Goal: Check status: Check status

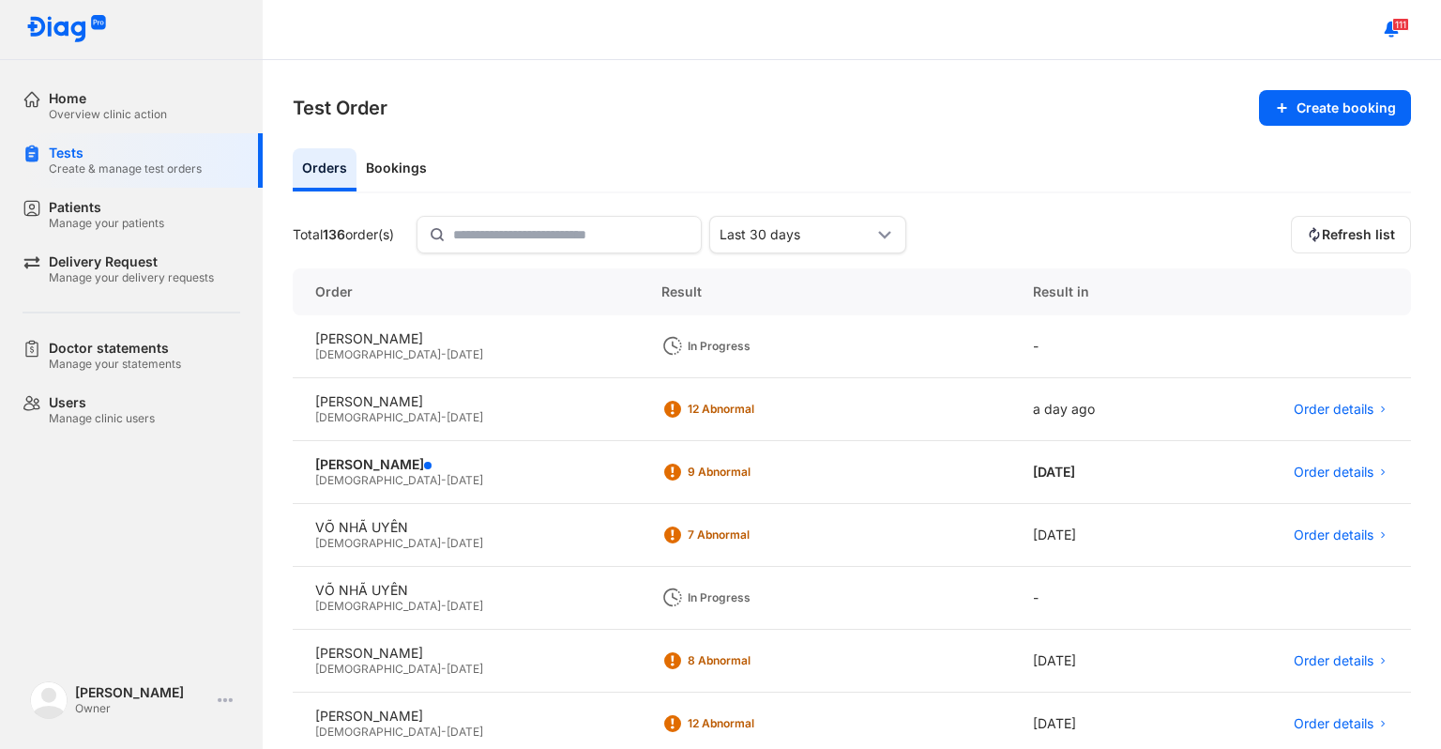
click at [429, 347] on div "[DEMOGRAPHIC_DATA] - [DATE]" at bounding box center [465, 354] width 301 height 15
click at [1047, 357] on div "-" at bounding box center [1097, 346] width 174 height 63
click at [465, 366] on div "HUỲNH HIỂU MINH Male - 05/08/2013" at bounding box center [466, 346] width 346 height 63
click at [386, 341] on div "HUỲNH HIỂU MINH" at bounding box center [465, 338] width 301 height 17
click at [389, 340] on div "HUỲNH HIỂU MINH" at bounding box center [465, 338] width 301 height 17
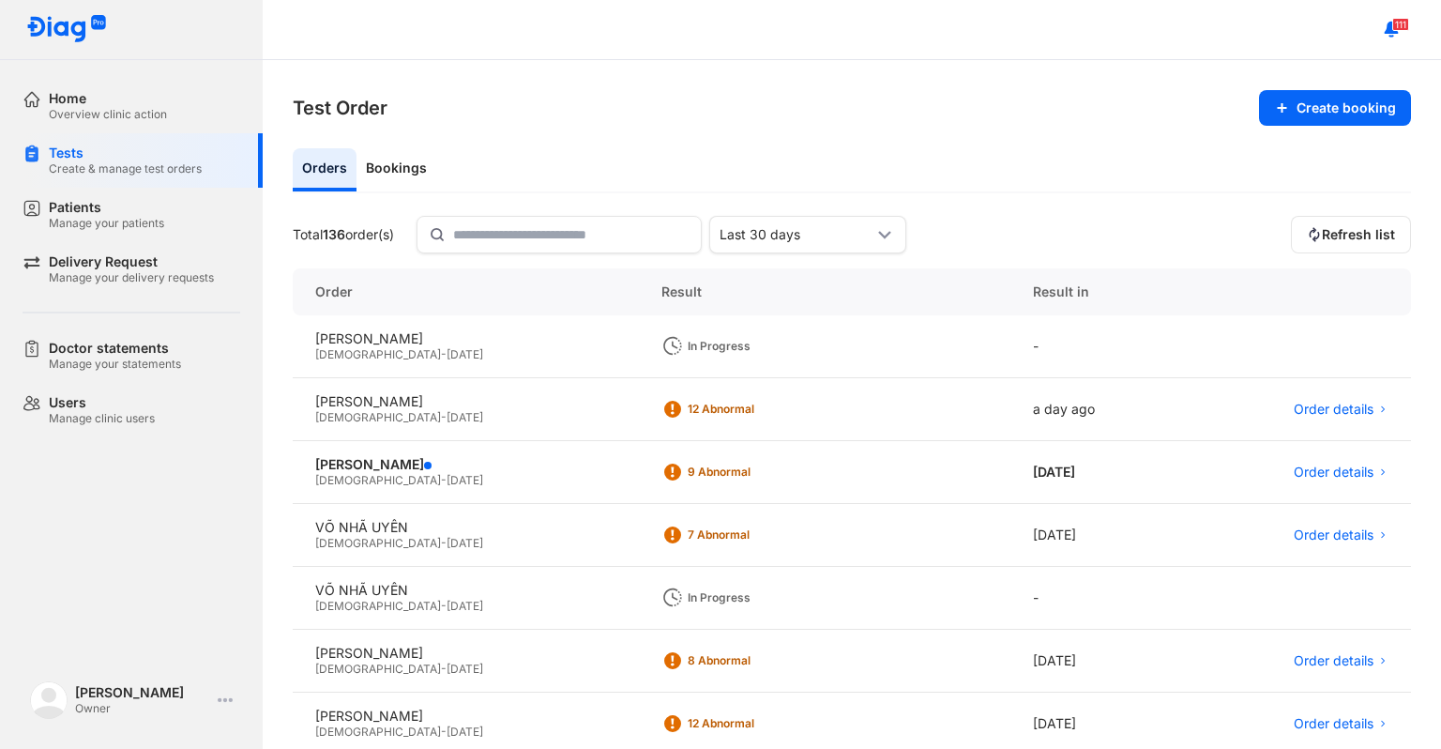
click at [730, 366] on div "In Progress" at bounding box center [824, 346] width 371 height 63
click at [727, 360] on div "In Progress" at bounding box center [824, 346] width 371 height 63
click at [578, 471] on div "[PERSON_NAME]" at bounding box center [465, 464] width 301 height 17
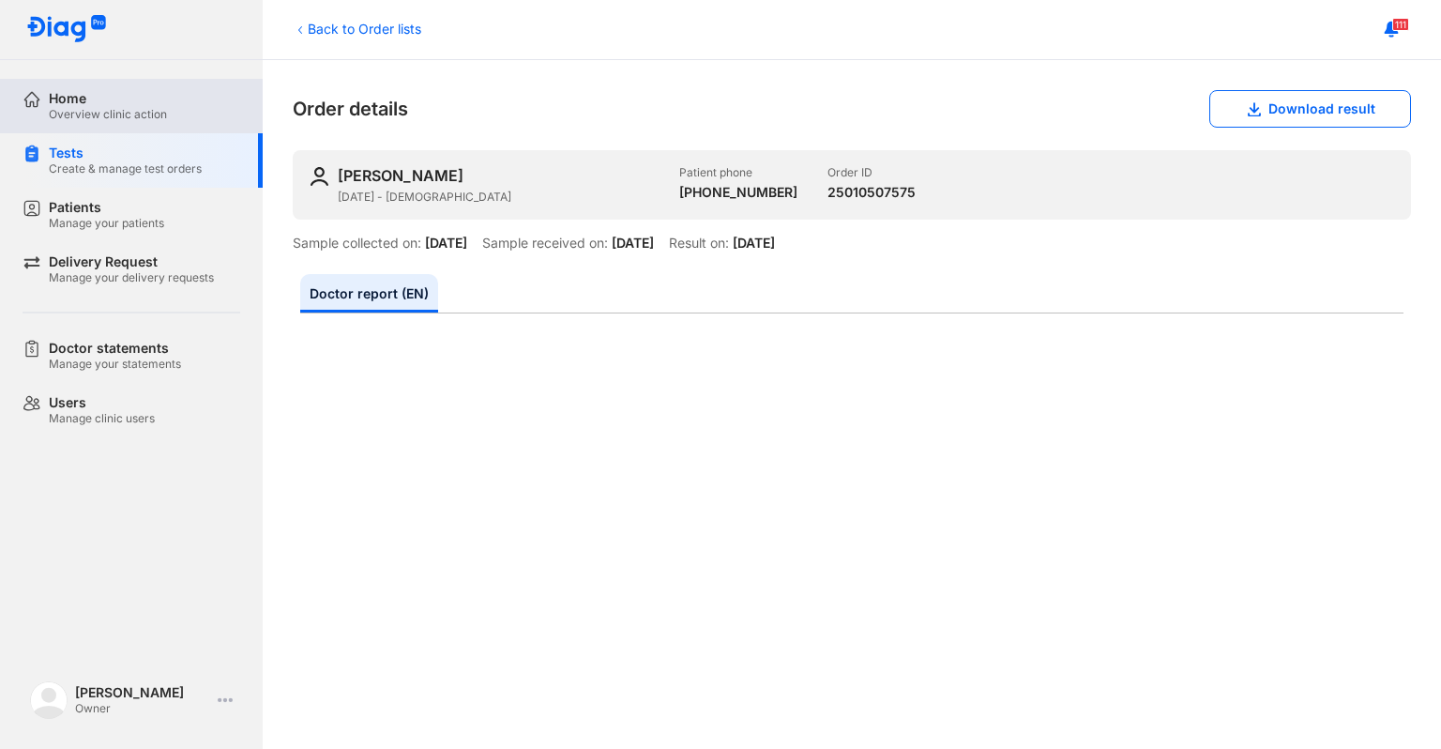
click at [19, 126] on div "Home Overview clinic action" at bounding box center [131, 106] width 263 height 54
click at [42, 110] on div "Home Overview clinic action" at bounding box center [143, 106] width 240 height 54
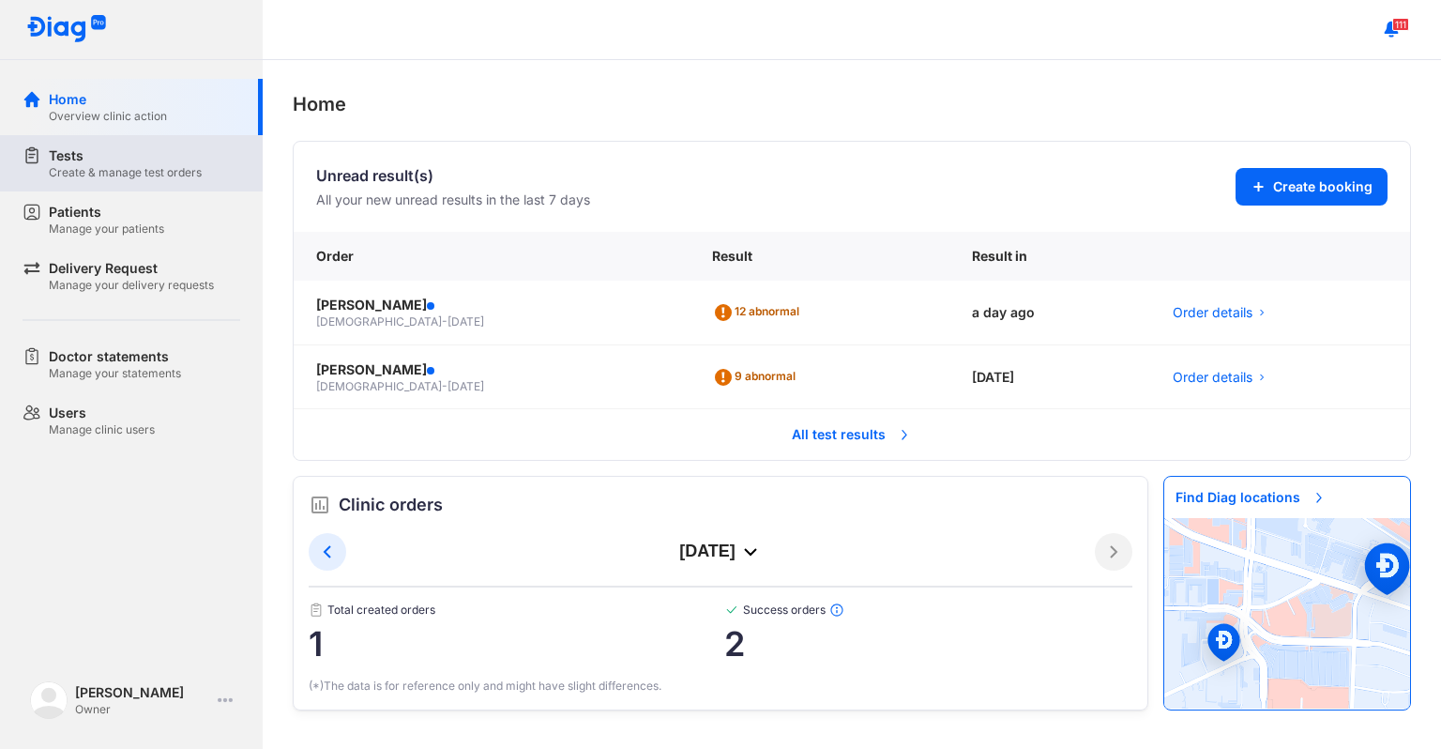
click at [83, 174] on div "Create & manage test orders" at bounding box center [125, 172] width 153 height 15
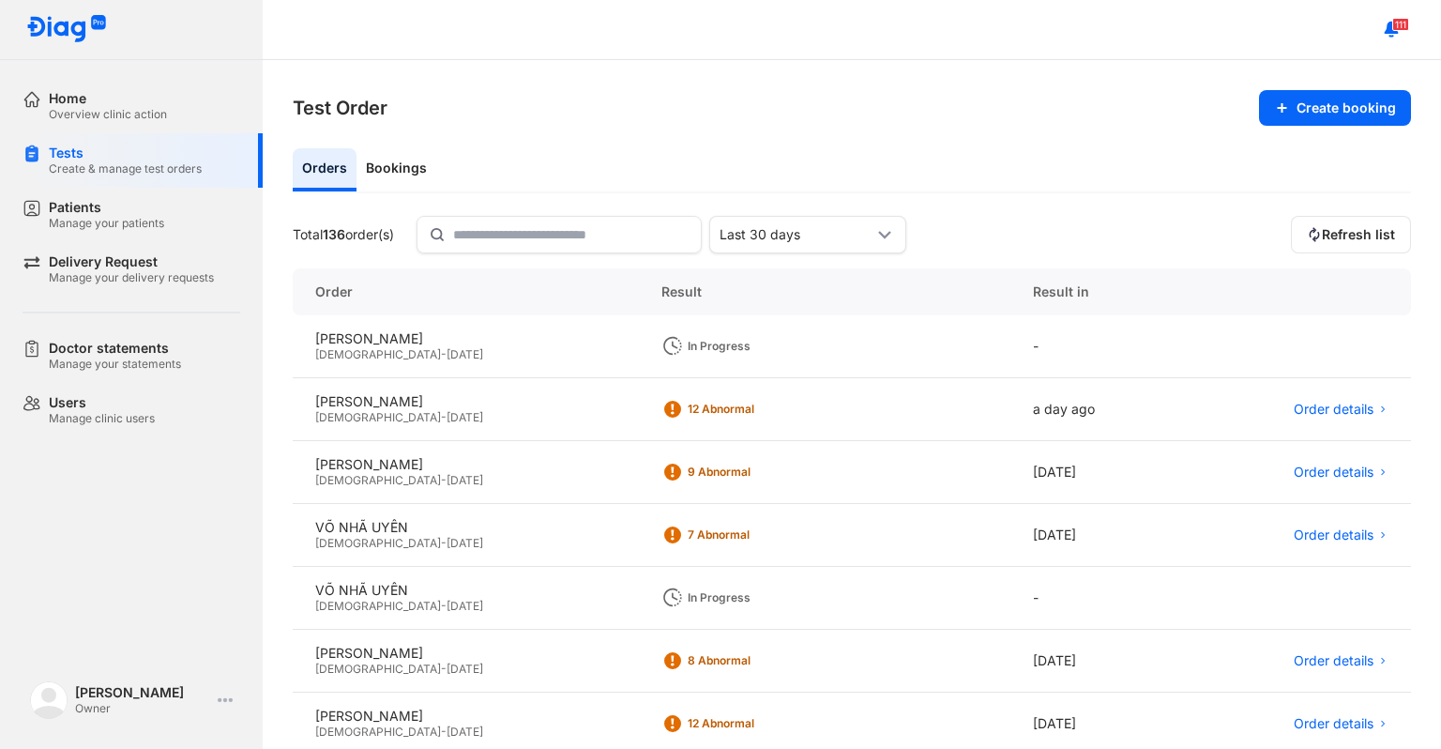
click at [446, 350] on span "[DATE]" at bounding box center [464, 354] width 37 height 14
click at [446, 349] on span "[DATE]" at bounding box center [464, 354] width 37 height 14
click at [555, 337] on div "HUỲNH HIỂU MINH" at bounding box center [465, 338] width 301 height 17
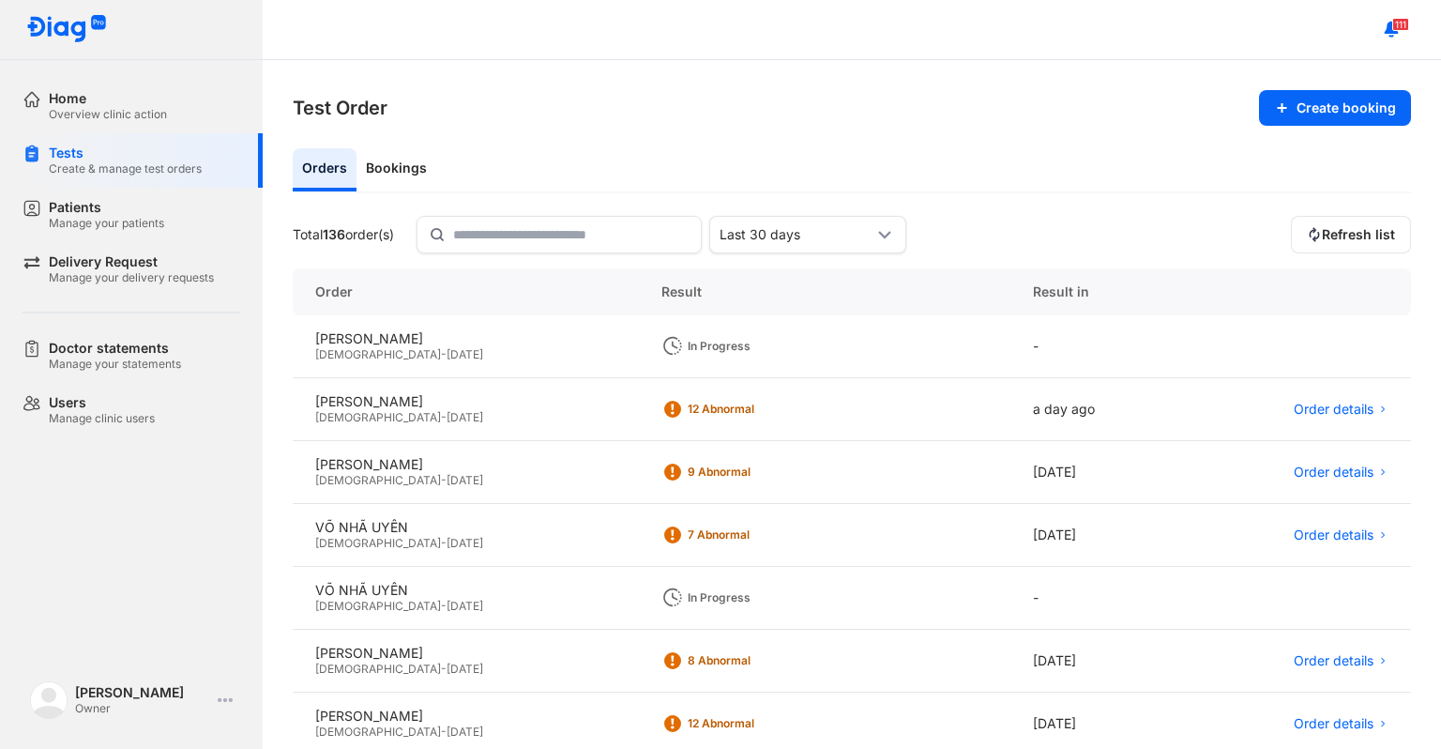
click at [492, 350] on div "Male - 05/08/2013" at bounding box center [465, 354] width 301 height 15
click at [169, 199] on div "Patients Manage your patients" at bounding box center [144, 215] width 191 height 32
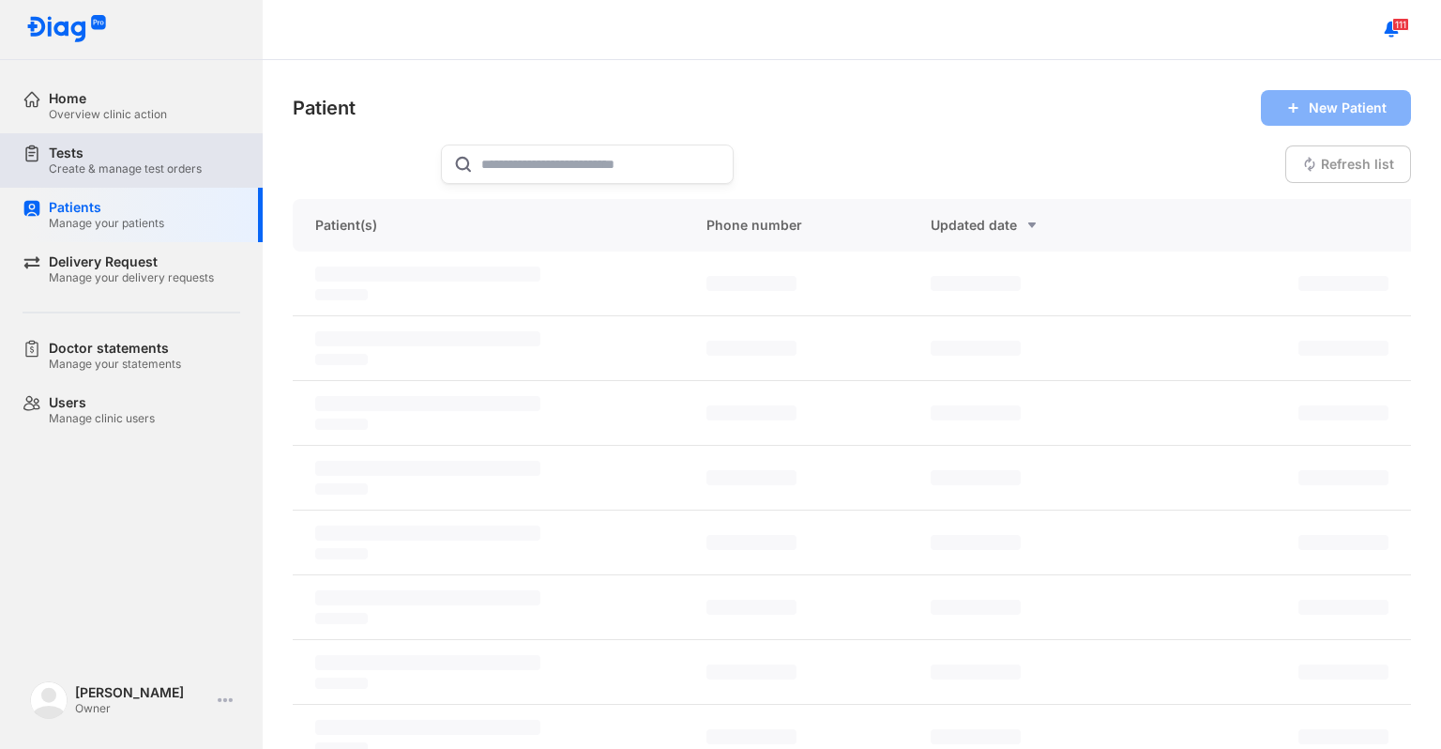
click at [135, 174] on div "Create & manage test orders" at bounding box center [125, 168] width 153 height 15
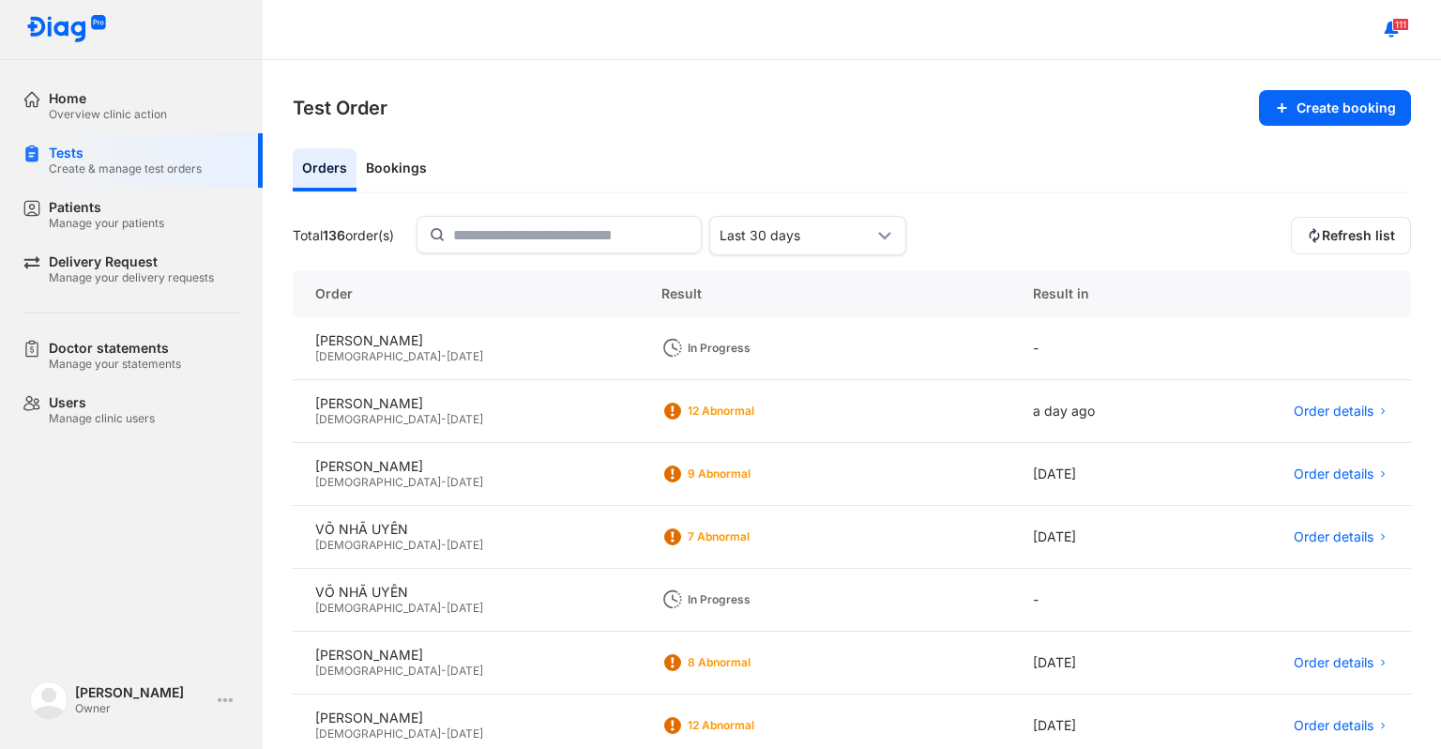
click at [503, 362] on div "[DEMOGRAPHIC_DATA] - [DATE]" at bounding box center [465, 356] width 301 height 15
drag, startPoint x: 34, startPoint y: 212, endPoint x: 59, endPoint y: 182, distance: 39.3
click at [34, 212] on use at bounding box center [32, 209] width 16 height 16
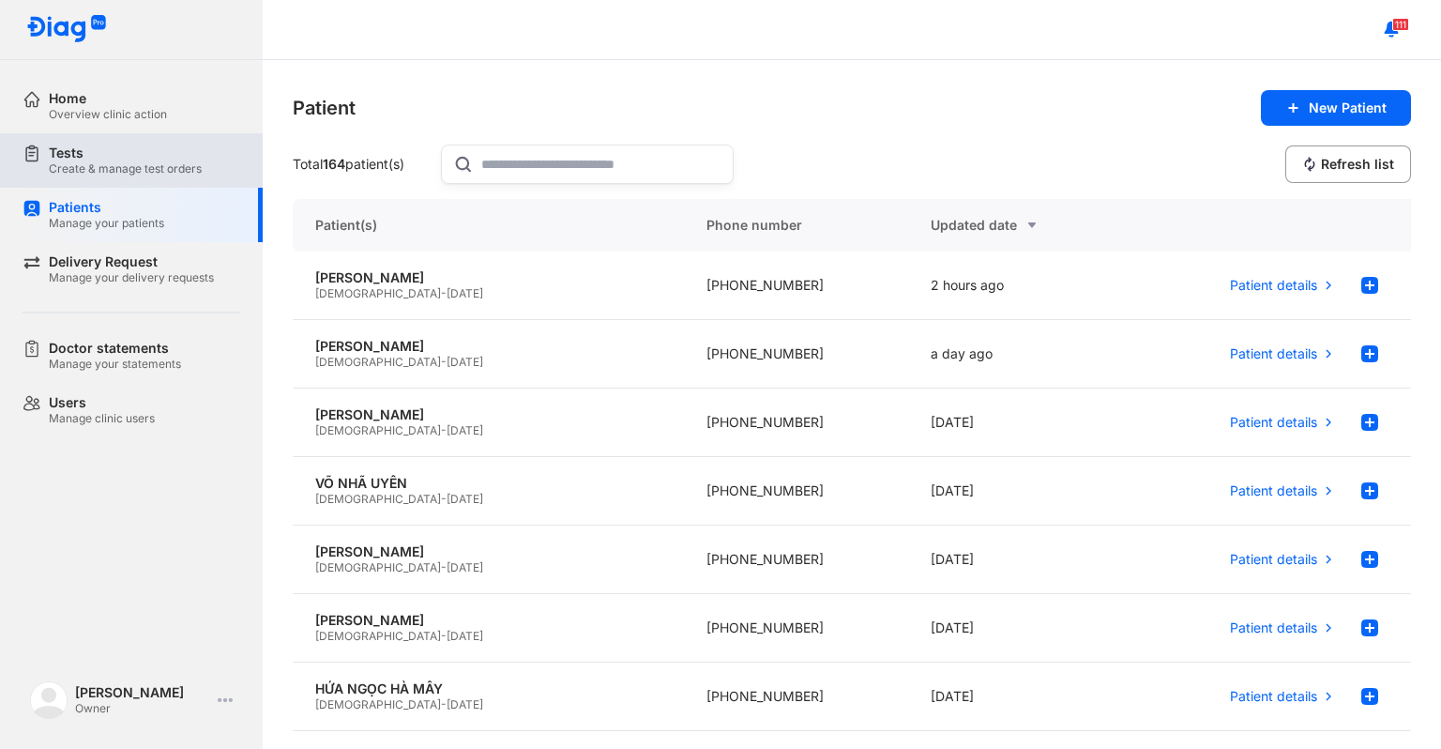
click at [79, 161] on div "Create & manage test orders" at bounding box center [125, 168] width 153 height 15
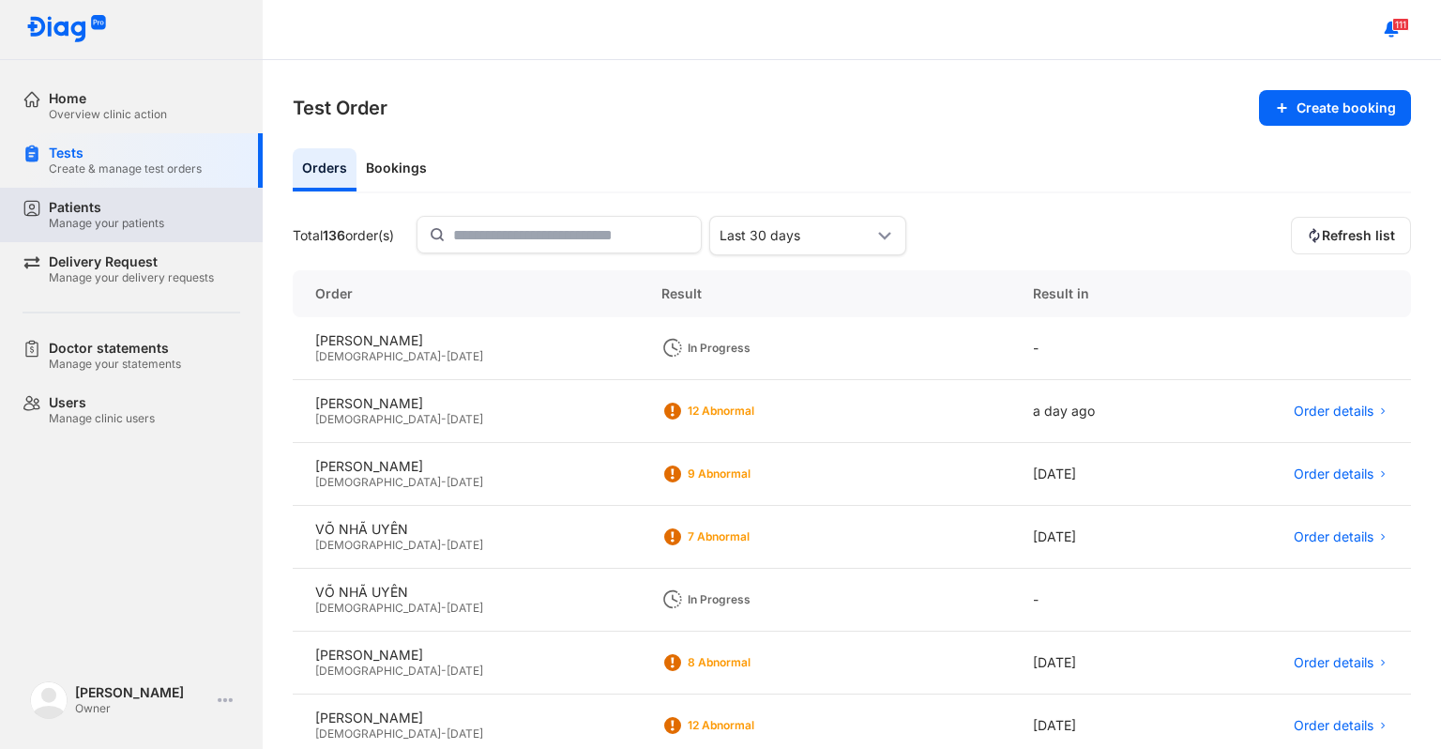
click at [83, 213] on div "Patients" at bounding box center [106, 207] width 115 height 17
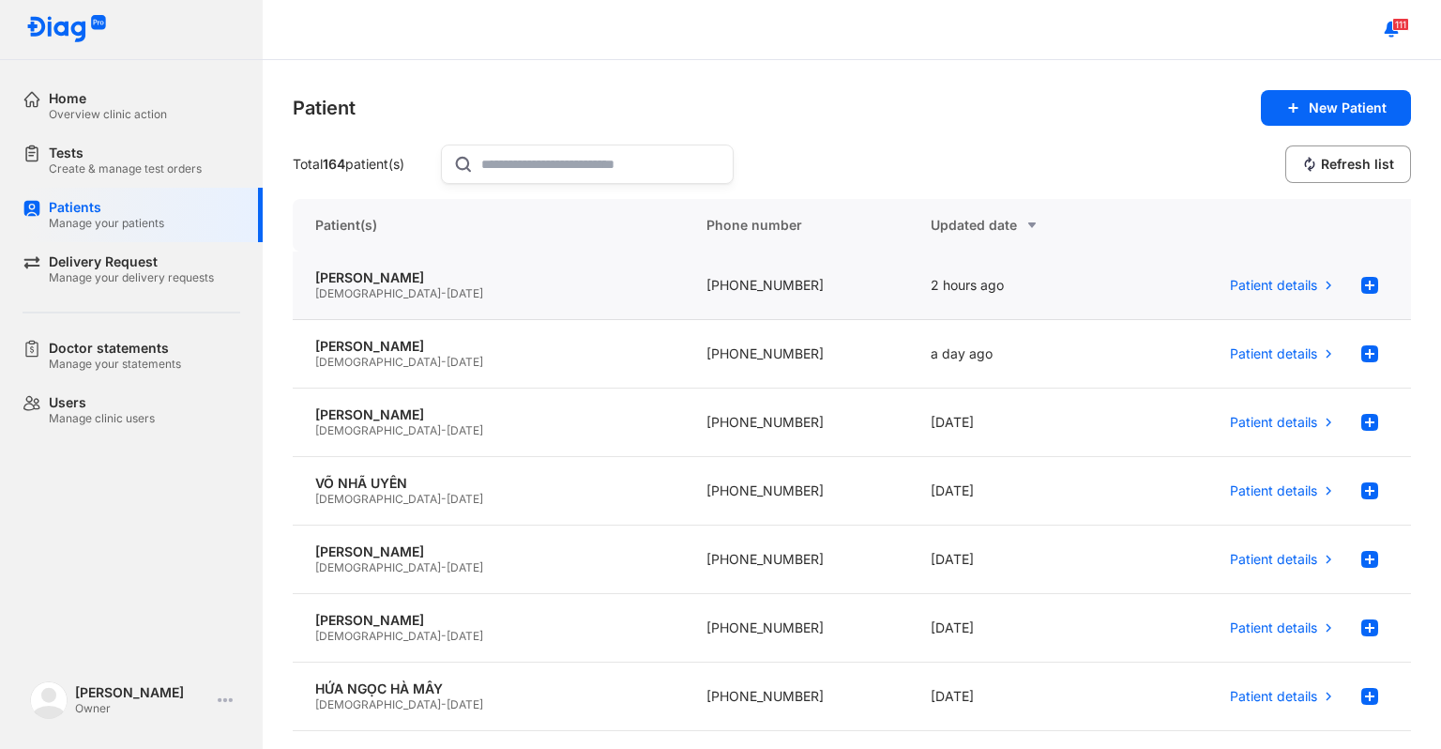
click at [492, 295] on div "[DEMOGRAPHIC_DATA] - [DATE]" at bounding box center [488, 293] width 346 height 15
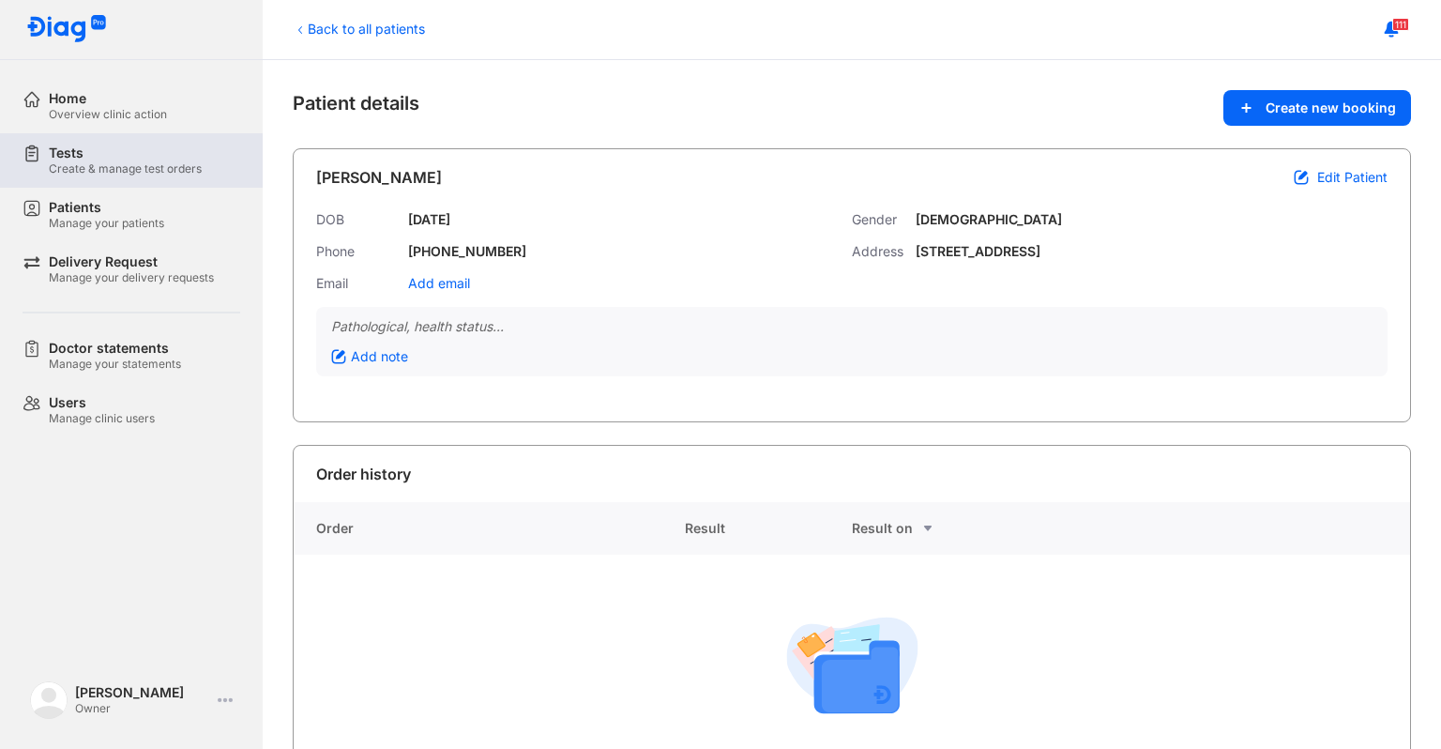
click at [128, 163] on div "Create & manage test orders" at bounding box center [125, 168] width 153 height 15
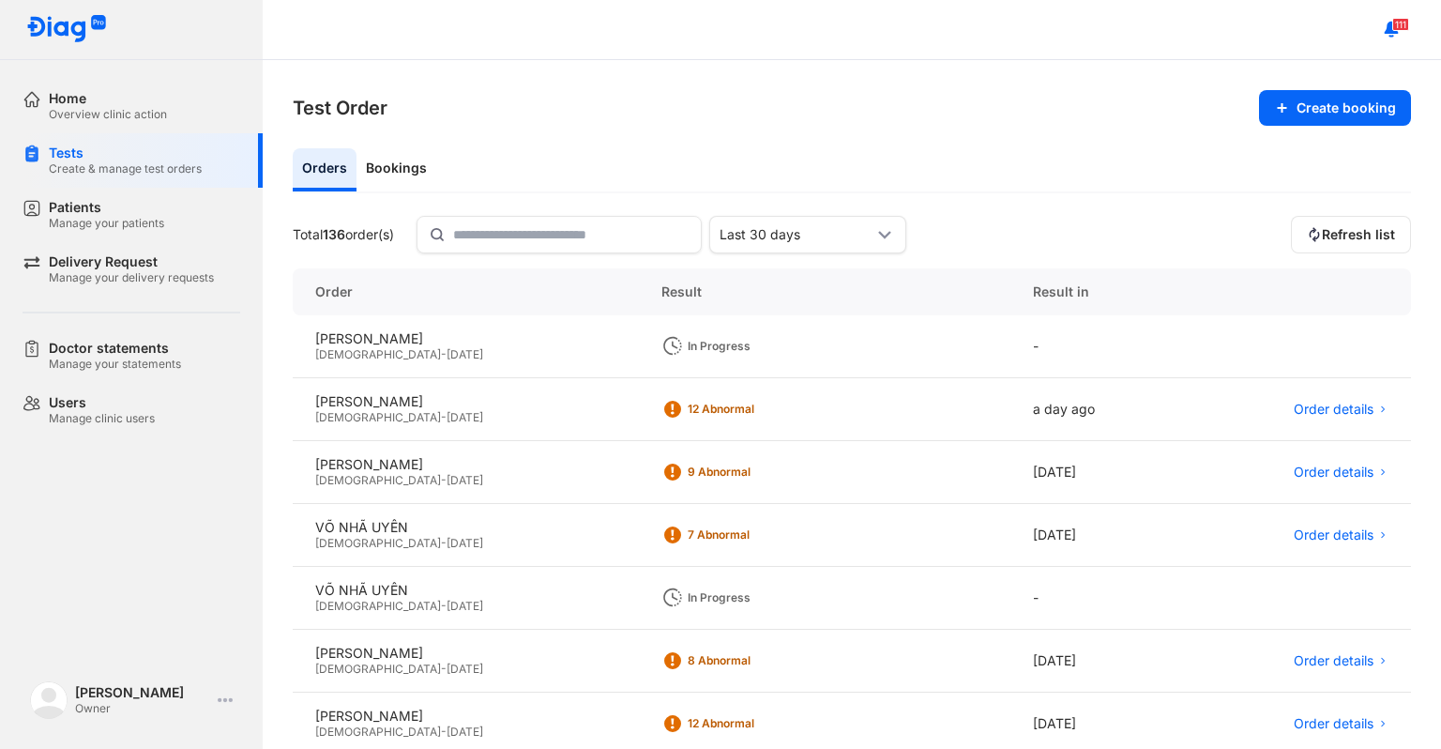
click at [514, 347] on div "[DEMOGRAPHIC_DATA] - [DATE]" at bounding box center [465, 354] width 301 height 15
click at [446, 361] on div "[DEMOGRAPHIC_DATA] - [DATE]" at bounding box center [465, 354] width 301 height 15
click at [443, 360] on div "[DEMOGRAPHIC_DATA] - [DATE]" at bounding box center [465, 354] width 301 height 15
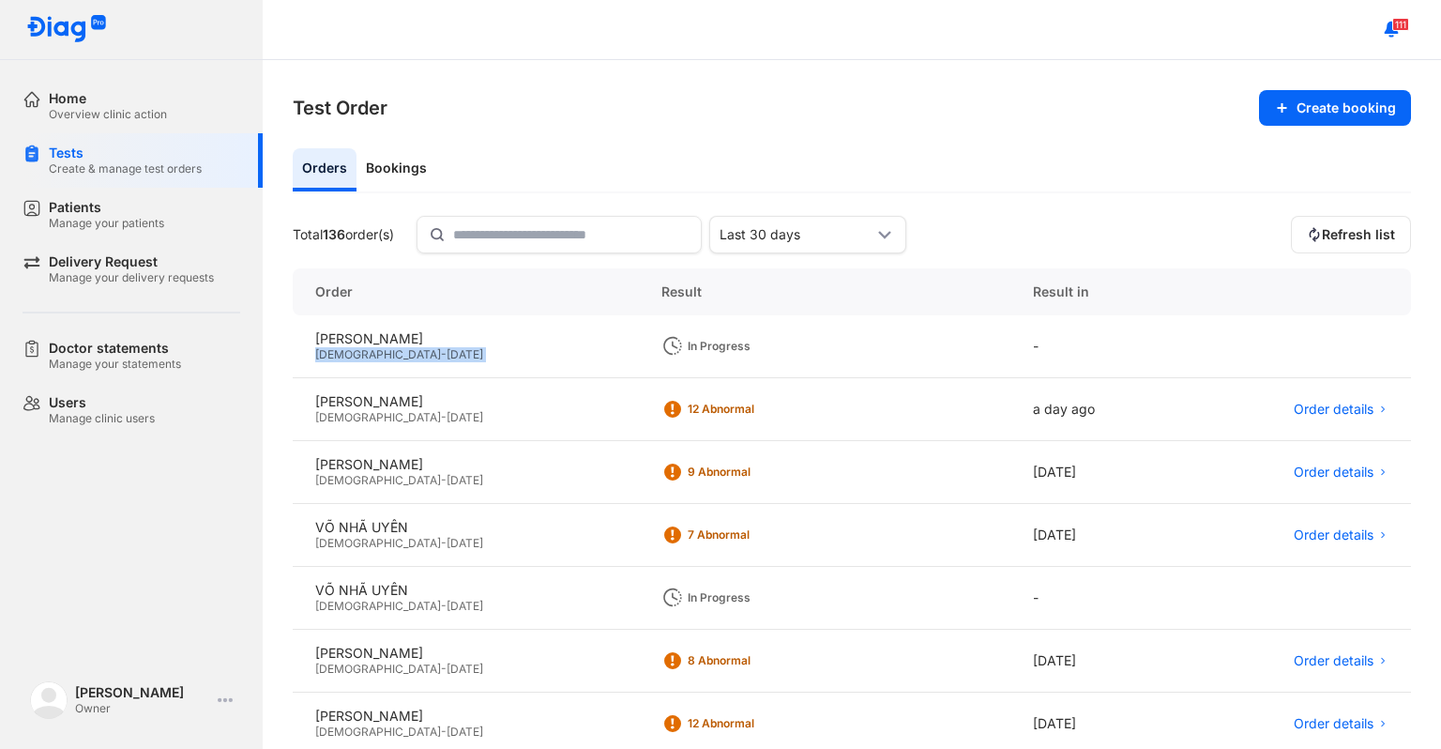
click at [442, 358] on div "[DEMOGRAPHIC_DATA] - [DATE]" at bounding box center [465, 354] width 301 height 15
drag, startPoint x: 306, startPoint y: 451, endPoint x: 240, endPoint y: 451, distance: 65.7
click at [307, 451] on div "NGUYỄN NGUYÊN KHANG Male - 13/10/2019" at bounding box center [466, 472] width 346 height 63
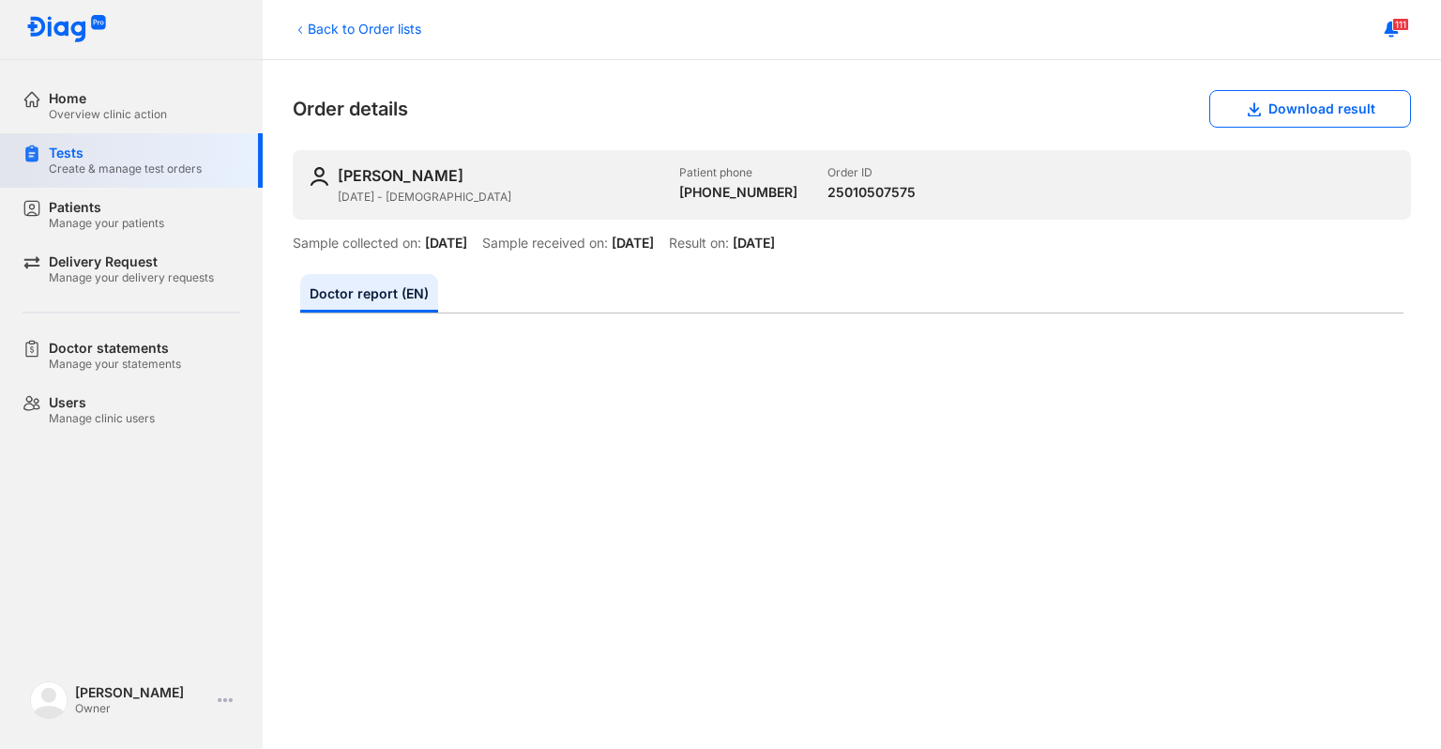
click at [97, 163] on div "Create & manage test orders" at bounding box center [125, 168] width 153 height 15
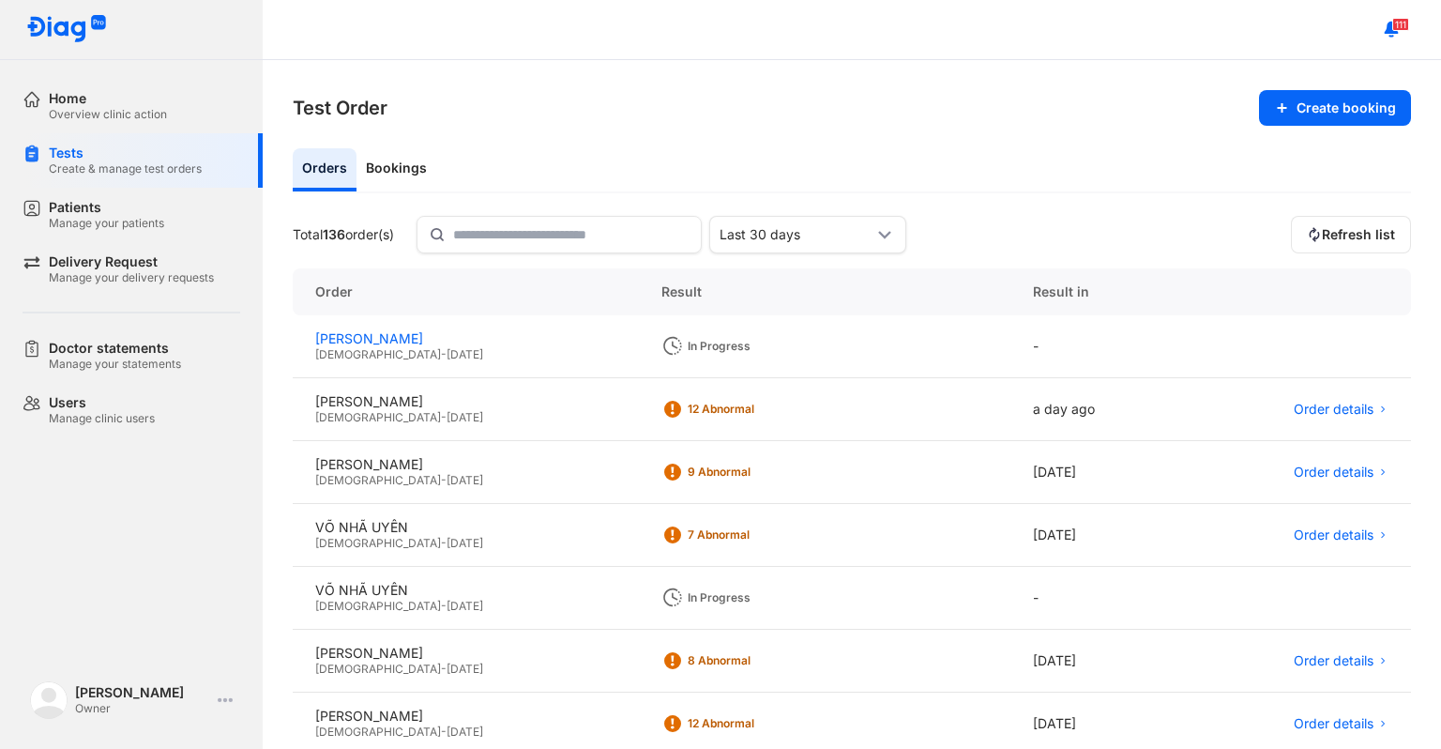
click at [402, 334] on div "[PERSON_NAME]" at bounding box center [465, 338] width 301 height 17
click at [401, 333] on div "[PERSON_NAME]" at bounding box center [465, 338] width 301 height 17
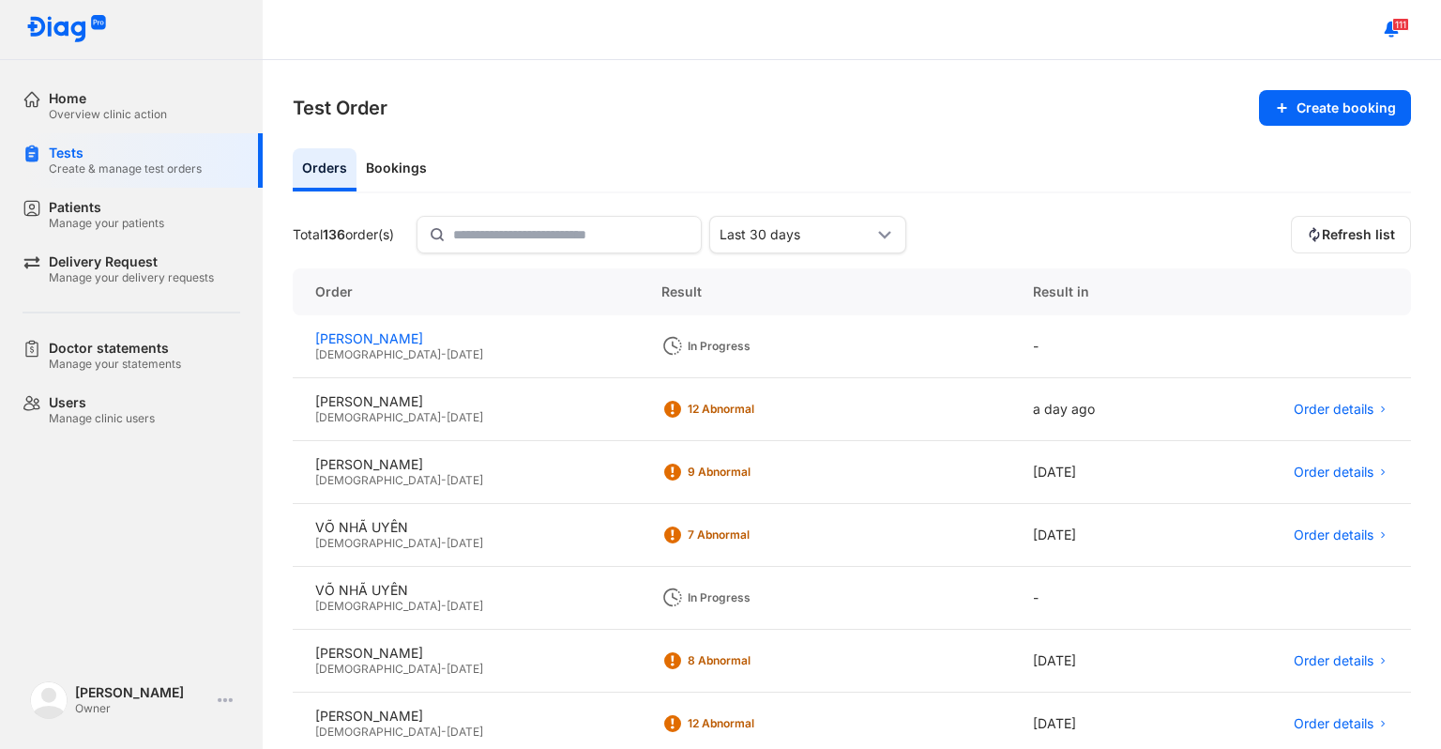
click at [437, 343] on div "[PERSON_NAME]" at bounding box center [465, 338] width 301 height 17
click at [437, 340] on div "[PERSON_NAME]" at bounding box center [465, 338] width 301 height 17
click at [399, 328] on div "[PERSON_NAME] [DEMOGRAPHIC_DATA] - [DATE]" at bounding box center [466, 346] width 346 height 63
click at [399, 333] on div "[PERSON_NAME]" at bounding box center [465, 338] width 301 height 17
click at [400, 335] on div "[PERSON_NAME]" at bounding box center [465, 338] width 301 height 17
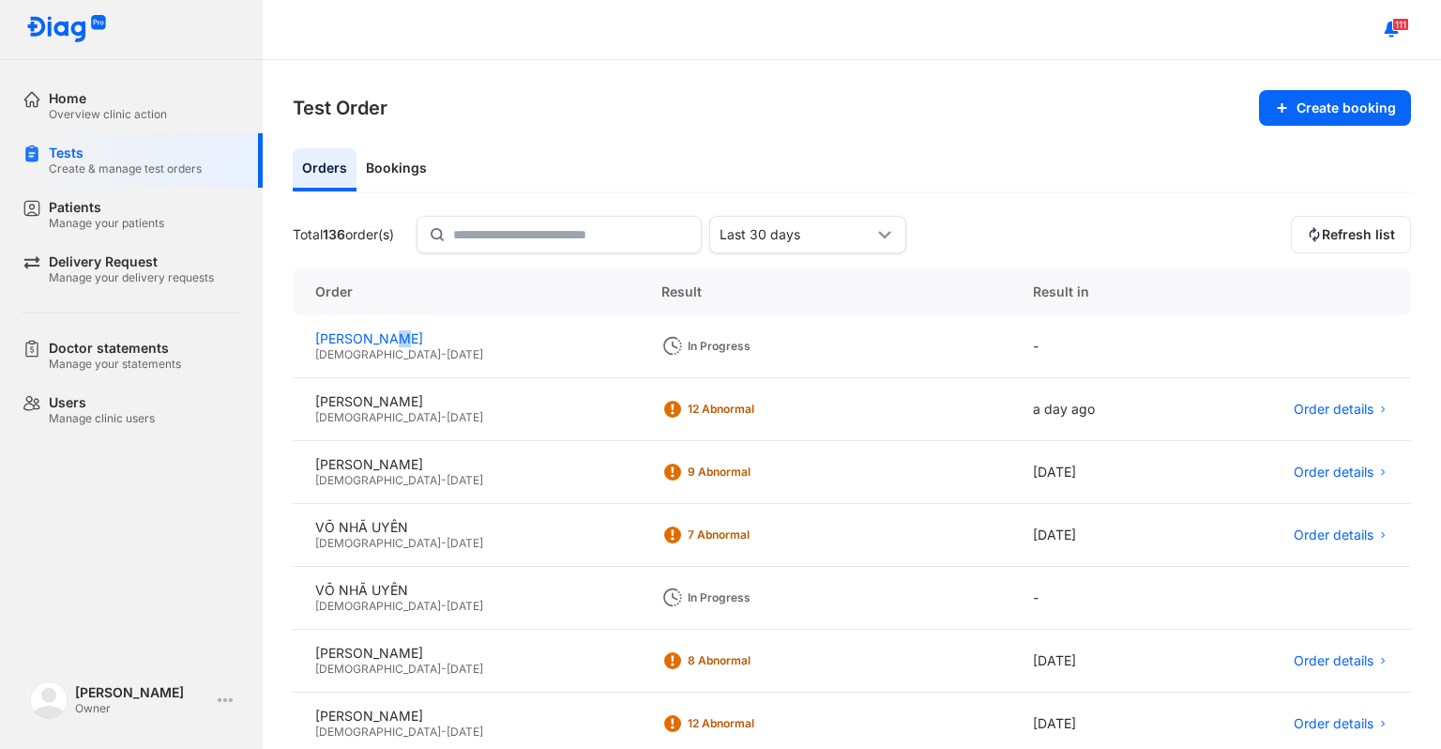
click at [400, 335] on div "[PERSON_NAME]" at bounding box center [465, 338] width 301 height 17
drag, startPoint x: 84, startPoint y: 118, endPoint x: 101, endPoint y: 174, distance: 58.8
click at [83, 118] on div "Overview clinic action" at bounding box center [108, 114] width 118 height 15
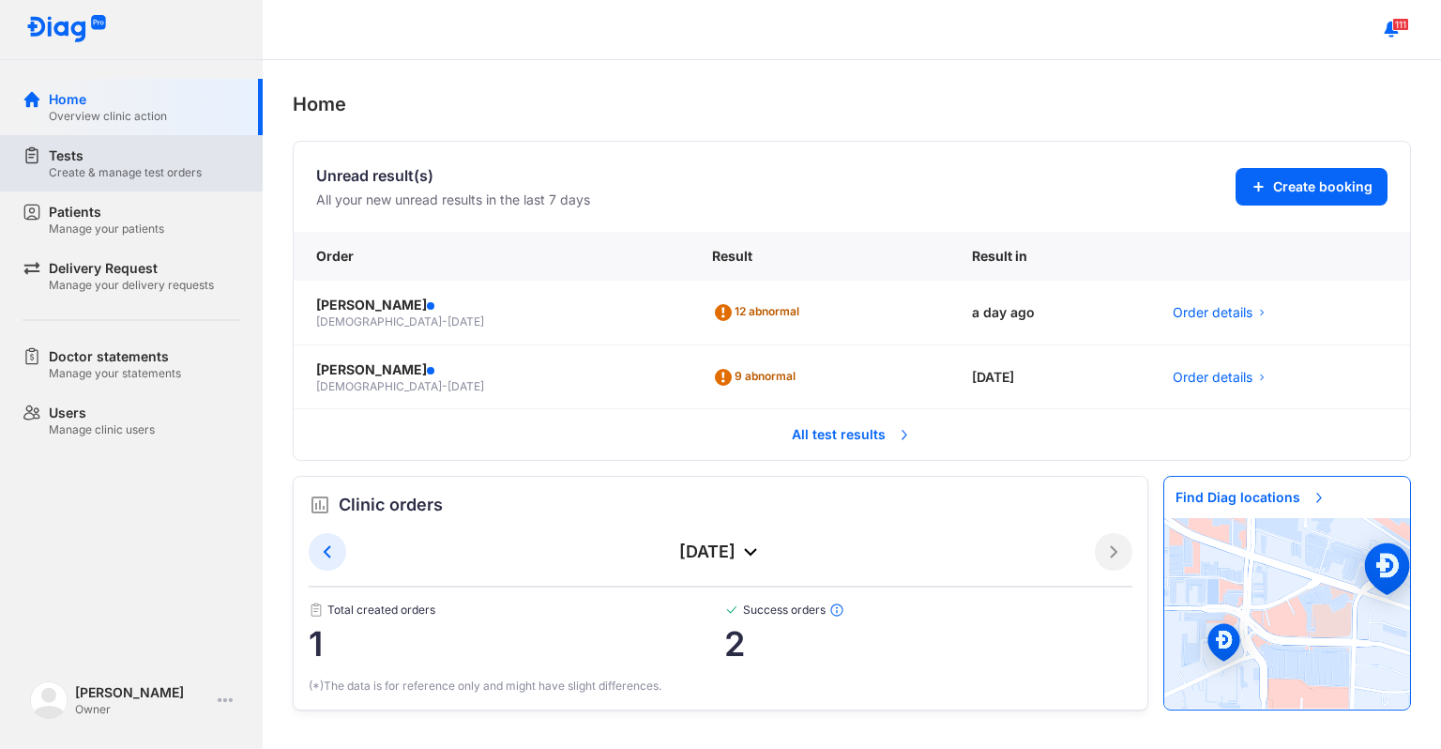
click at [101, 162] on div "Tests" at bounding box center [125, 155] width 153 height 19
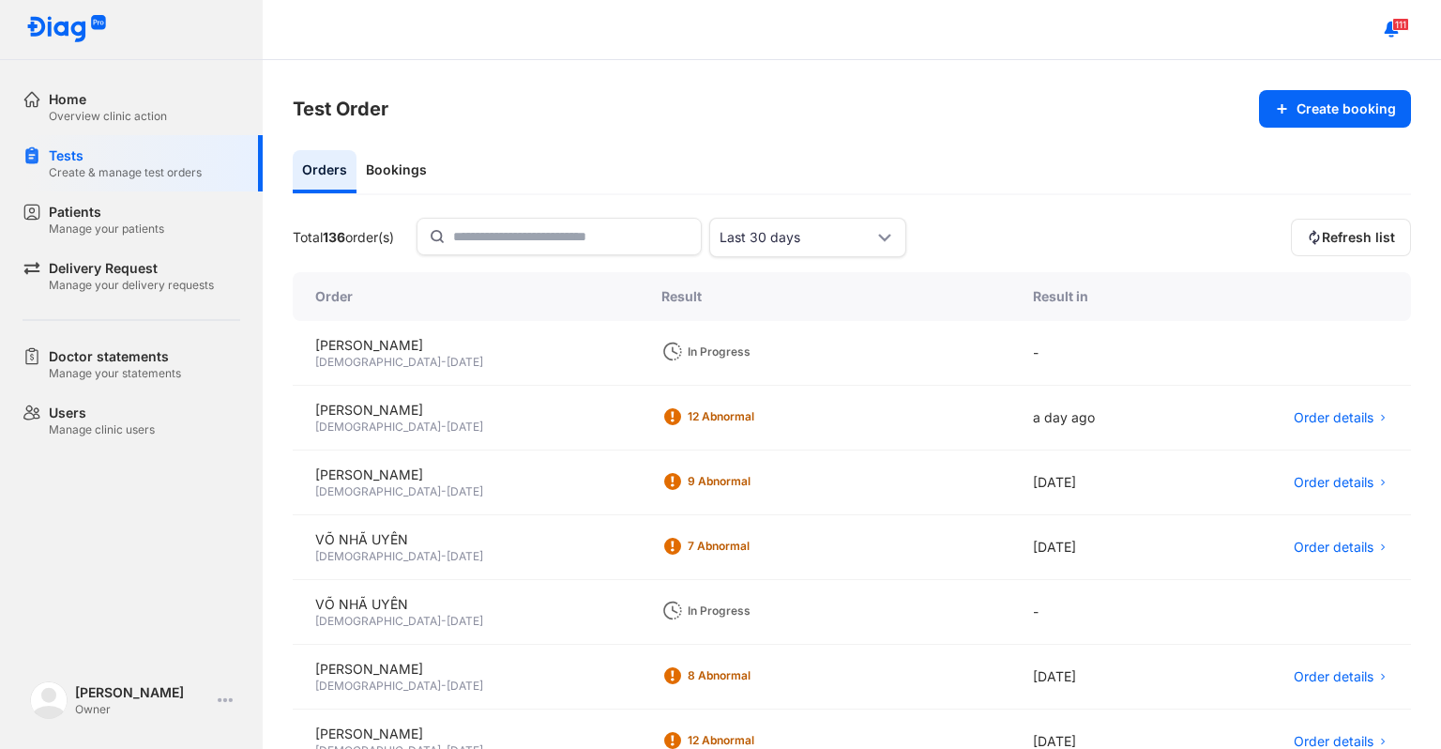
click at [564, 357] on div "[DEMOGRAPHIC_DATA] - [DATE]" at bounding box center [465, 362] width 301 height 15
drag, startPoint x: 585, startPoint y: 355, endPoint x: 629, endPoint y: 338, distance: 47.2
click at [596, 355] on div "[DEMOGRAPHIC_DATA] - [DATE]" at bounding box center [465, 362] width 301 height 15
click at [545, 580] on div "VÕ NHÃ UYÊN [DEMOGRAPHIC_DATA] - [DATE]" at bounding box center [466, 612] width 346 height 65
click at [525, 604] on div "VÕ NHÃ UYÊN" at bounding box center [465, 604] width 301 height 19
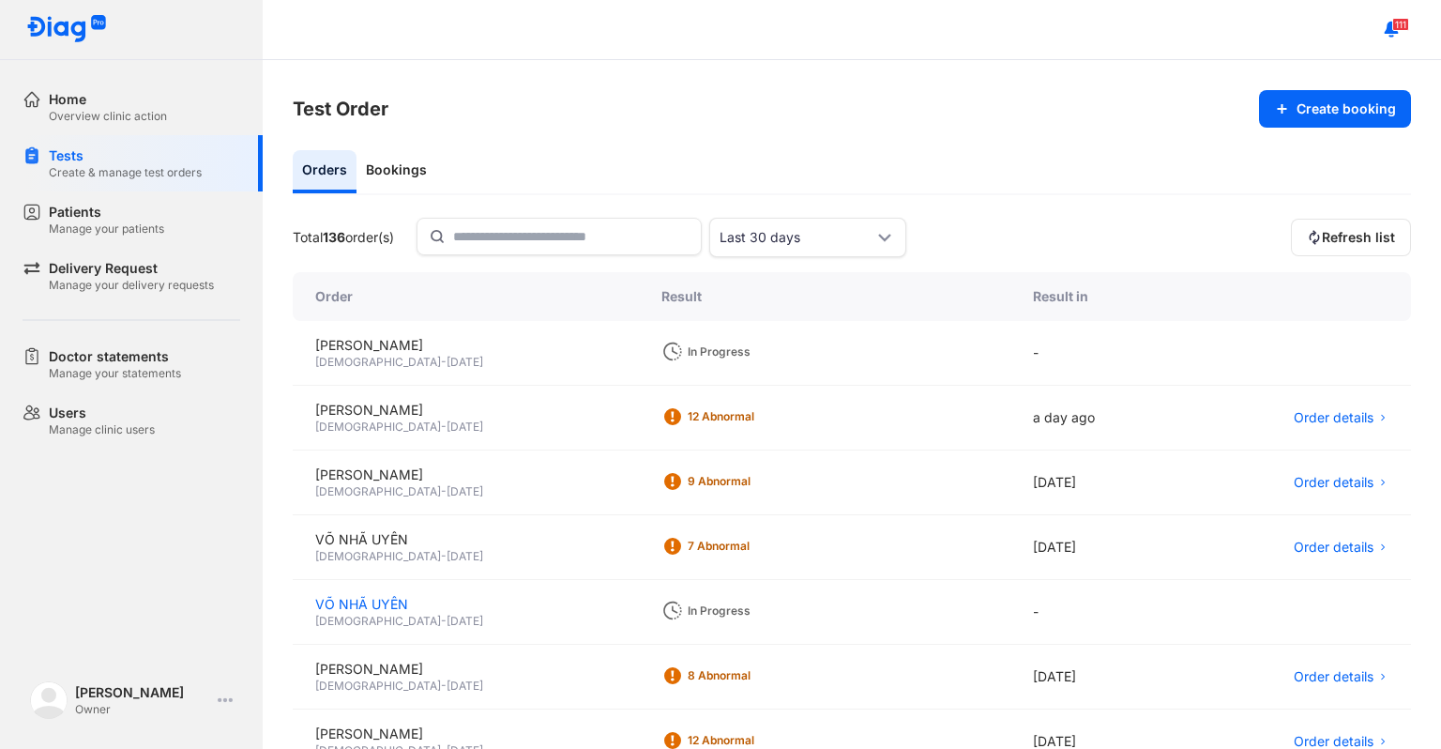
click at [375, 602] on div "VÕ NHÃ UYÊN" at bounding box center [465, 604] width 301 height 19
